Goal: Task Accomplishment & Management: Manage account settings

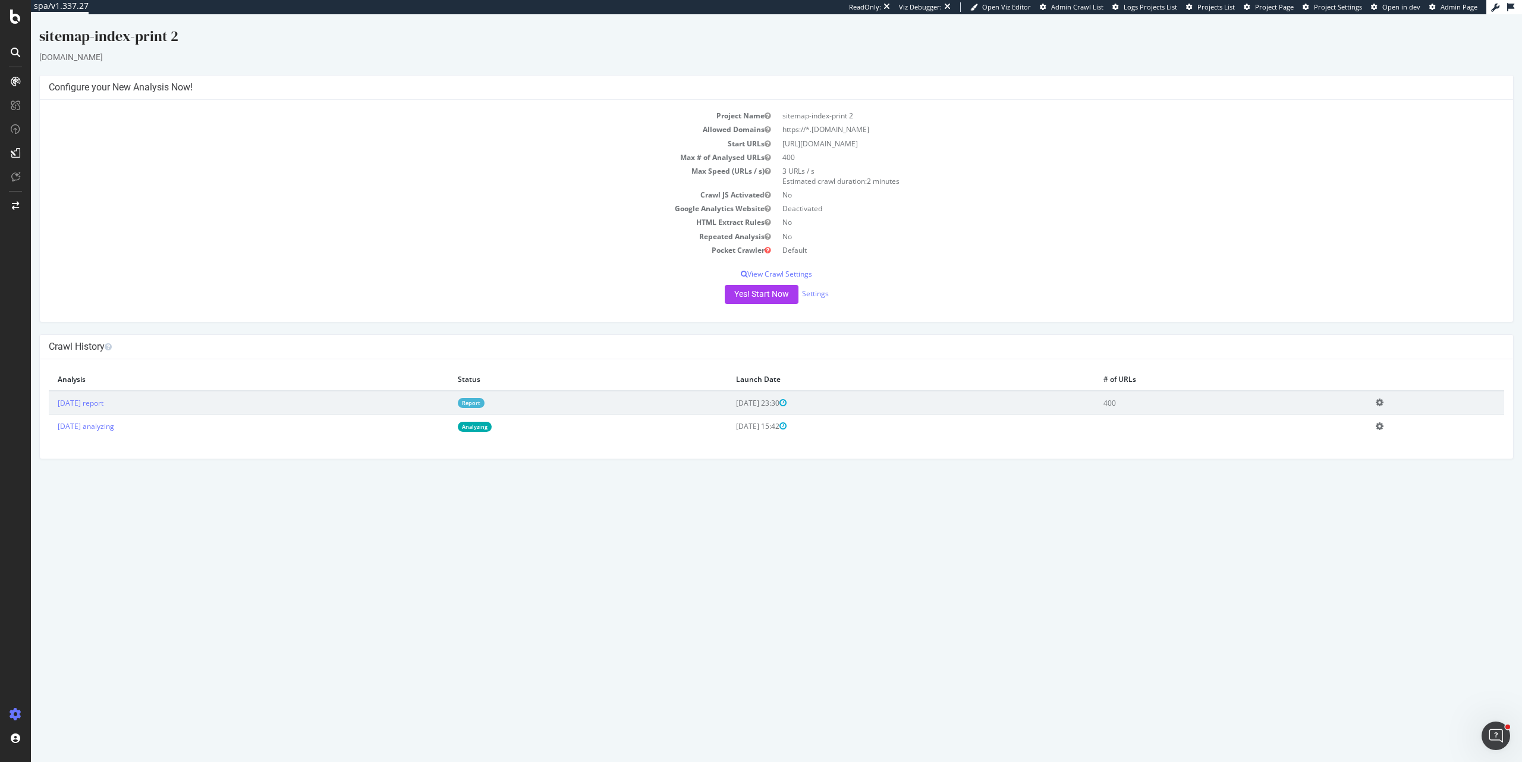
click at [1383, 427] on icon at bounding box center [1380, 426] width 8 height 9
click at [1351, 463] on link "Delete analysis" at bounding box center [1335, 460] width 95 height 16
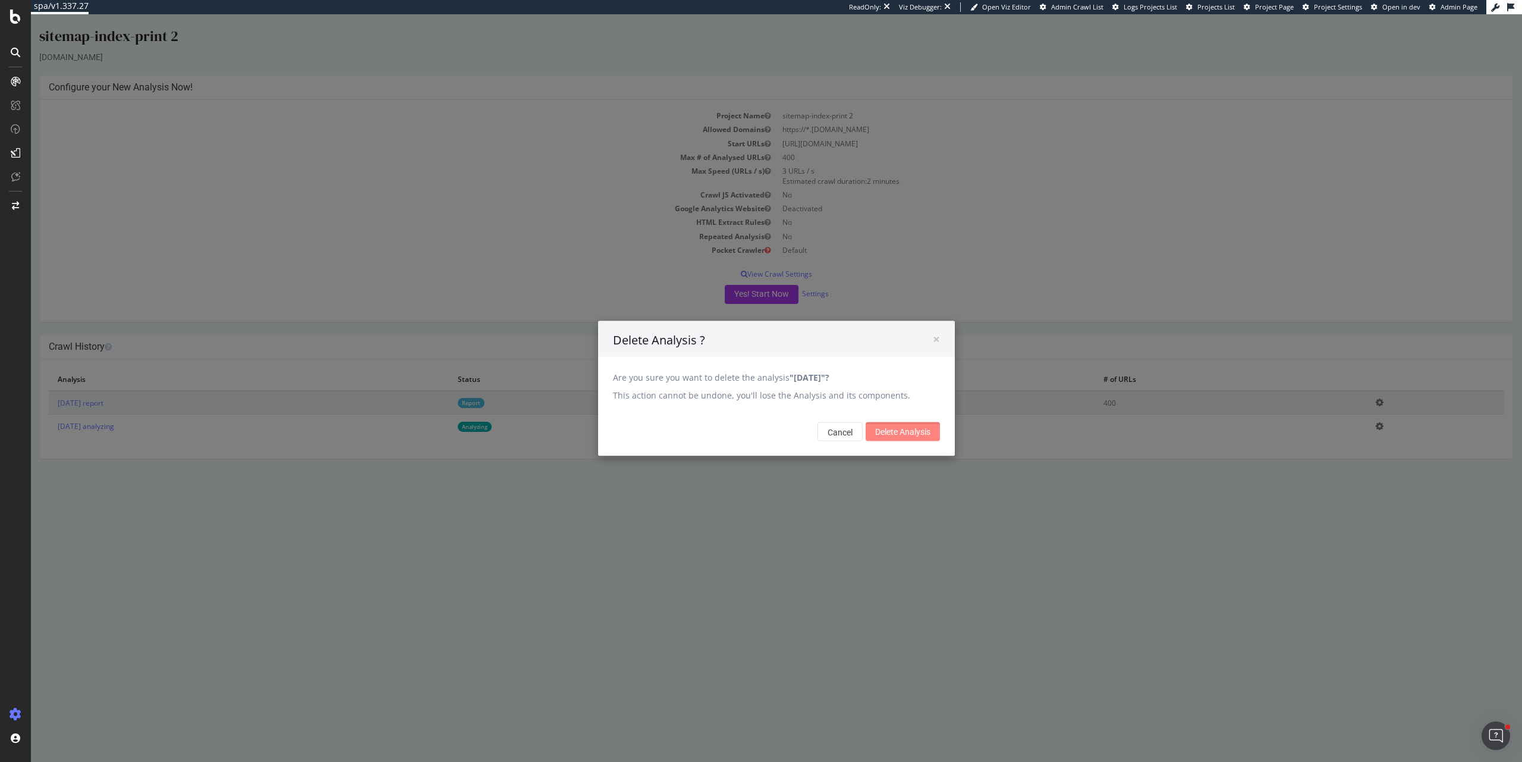
click at [875, 430] on input "Delete Analysis" at bounding box center [903, 431] width 74 height 19
